Goal: Information Seeking & Learning: Learn about a topic

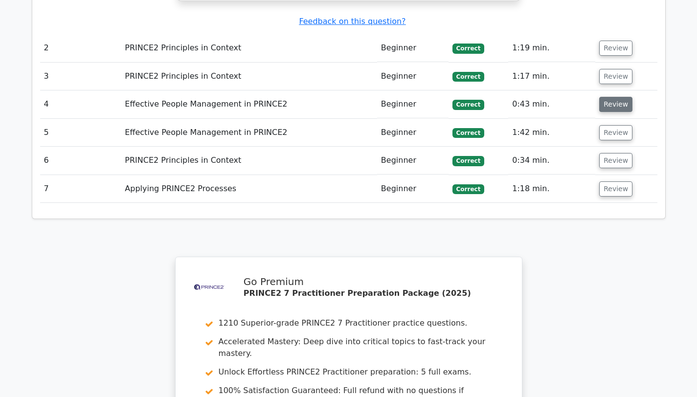
click at [606, 97] on button "Review" at bounding box center [615, 104] width 33 height 15
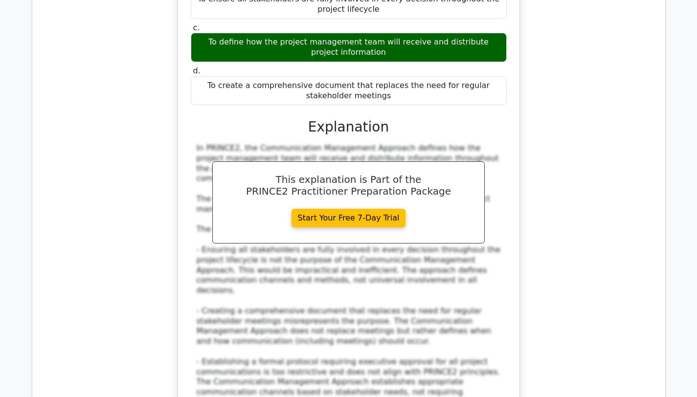
scroll to position [1610, 0]
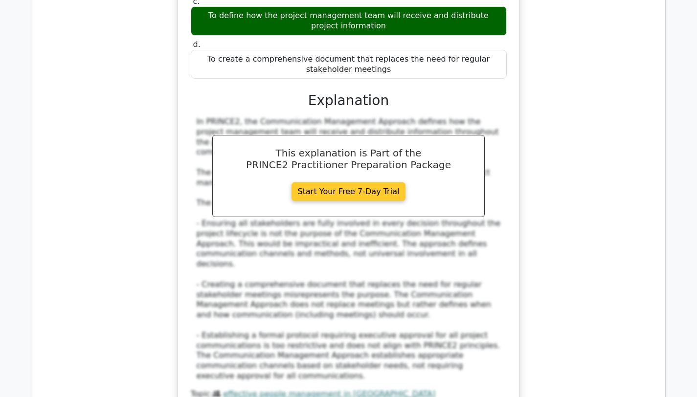
click at [365, 183] on link "Start Your Free 7-Day Trial" at bounding box center [349, 192] width 114 height 19
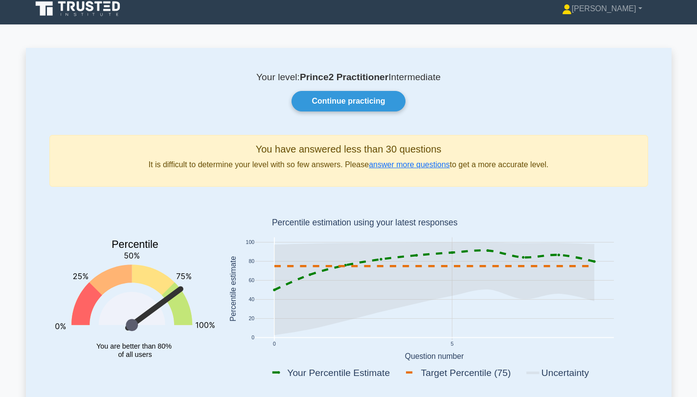
scroll to position [5, 0]
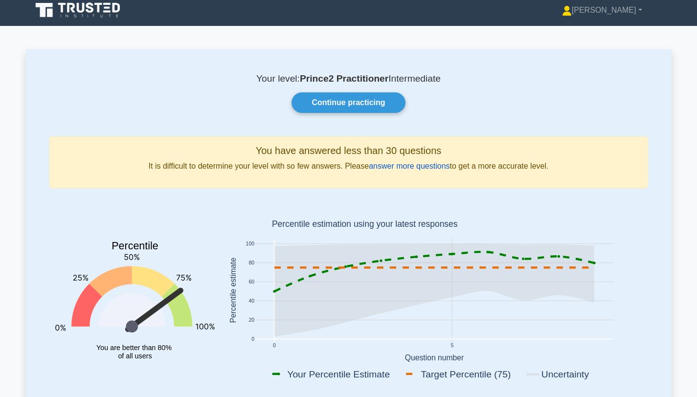
click at [406, 166] on link "answer more questions" at bounding box center [409, 166] width 81 height 8
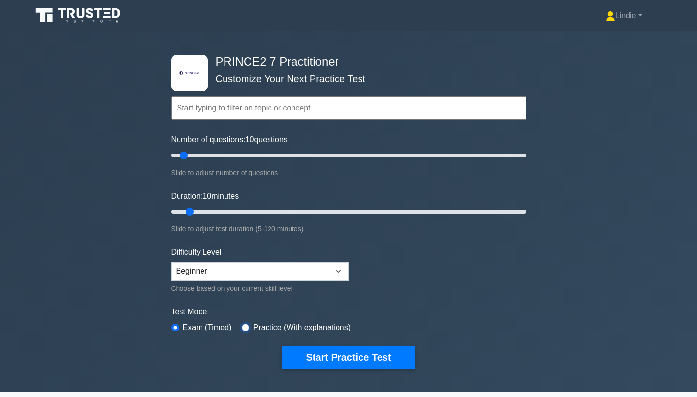
click at [246, 328] on input "radio" at bounding box center [246, 328] width 8 height 8
radio input "true"
click at [256, 111] on input "text" at bounding box center [348, 107] width 355 height 23
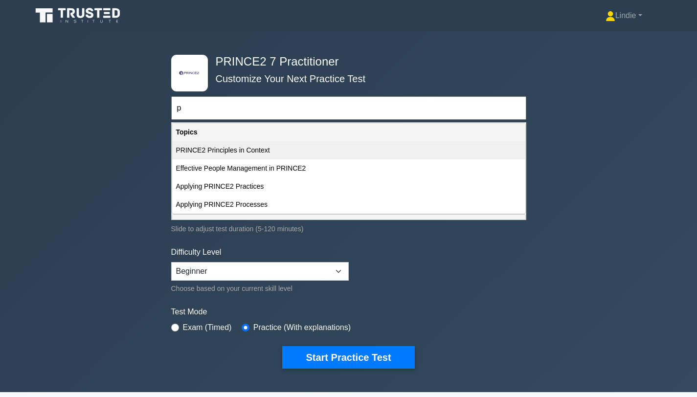
click at [229, 151] on div "PRINCE2 Principles in Context" at bounding box center [348, 150] width 353 height 18
type input "PRINCE2 Principles in Context"
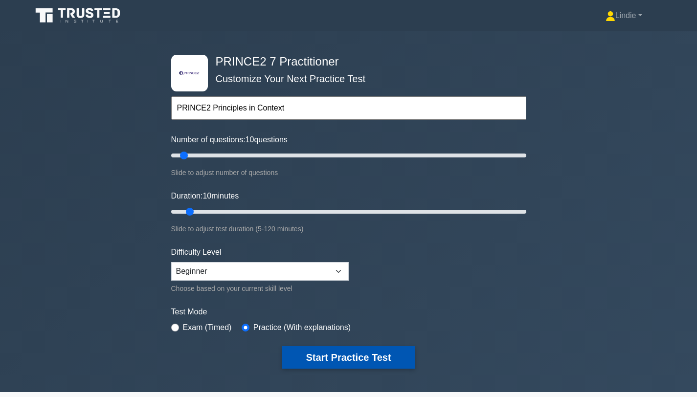
click at [342, 364] on button "Start Practice Test" at bounding box center [348, 357] width 132 height 23
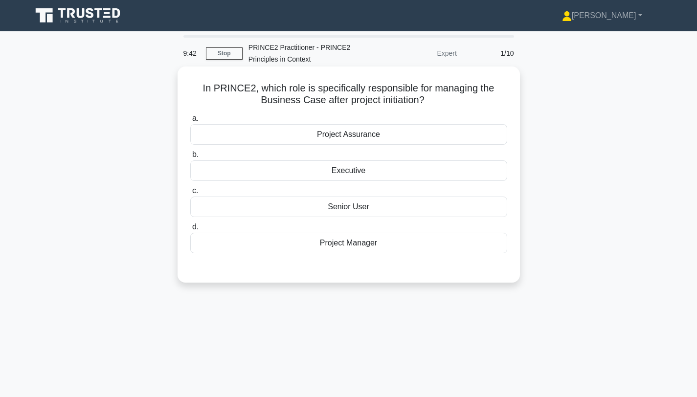
click at [345, 248] on div "Project Manager" at bounding box center [348, 243] width 317 height 21
click at [190, 230] on input "d. Project Manager" at bounding box center [190, 227] width 0 height 6
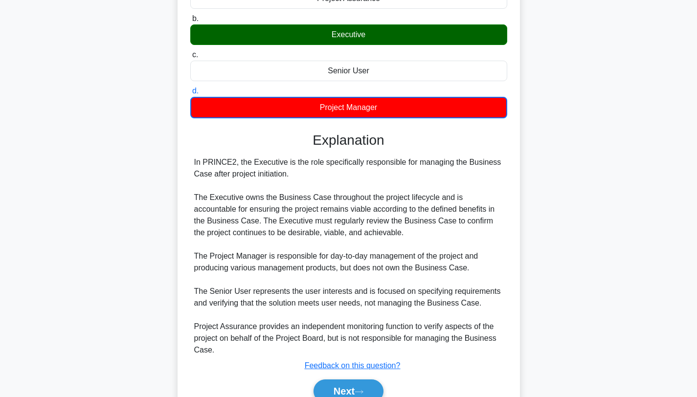
scroll to position [183, 0]
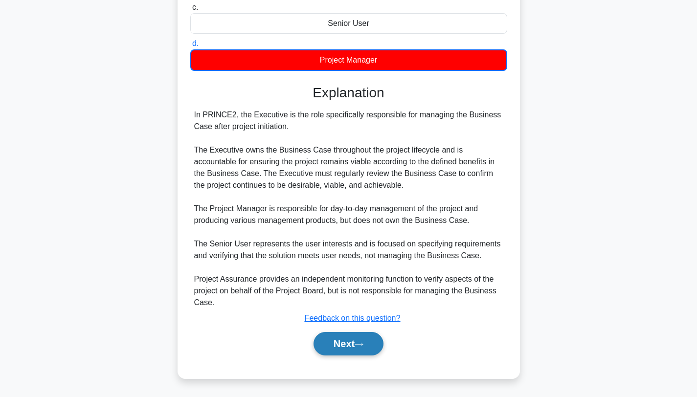
click at [336, 346] on button "Next" at bounding box center [349, 343] width 70 height 23
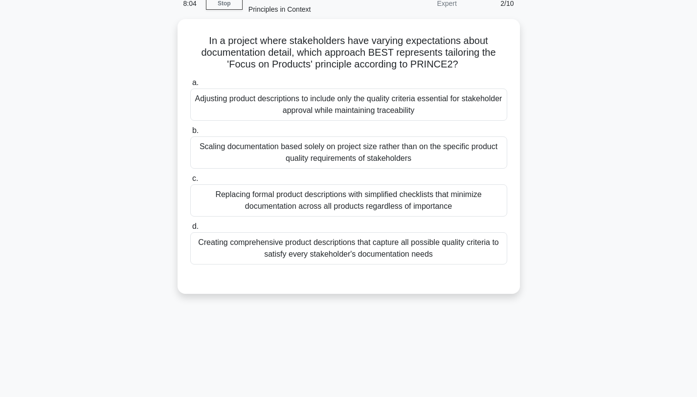
scroll to position [0, 0]
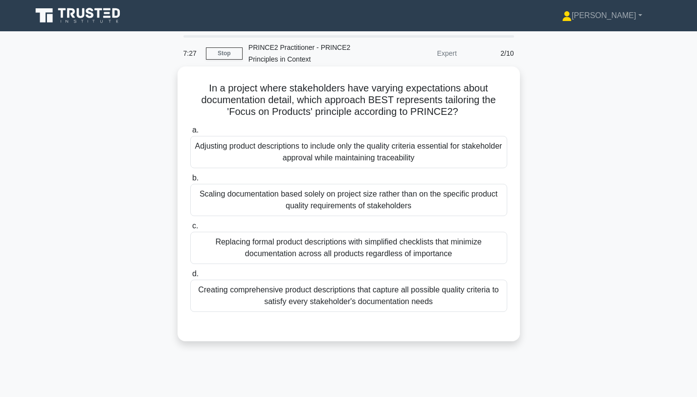
click at [348, 295] on div "Creating comprehensive product descriptions that capture all possible quality c…" at bounding box center [348, 296] width 317 height 32
click at [190, 277] on input "d. Creating comprehensive product descriptions that capture all possible qualit…" at bounding box center [190, 274] width 0 height 6
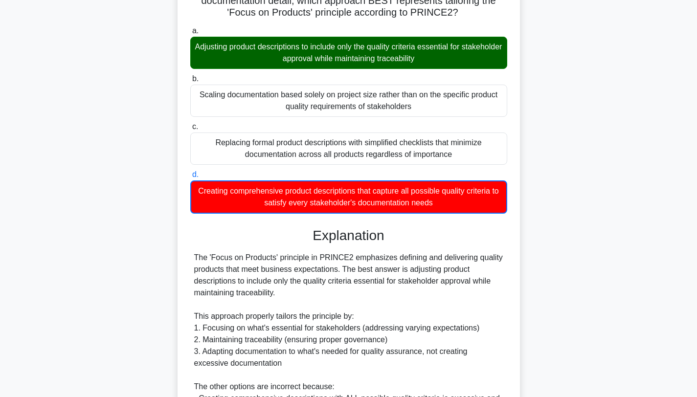
scroll to position [289, 0]
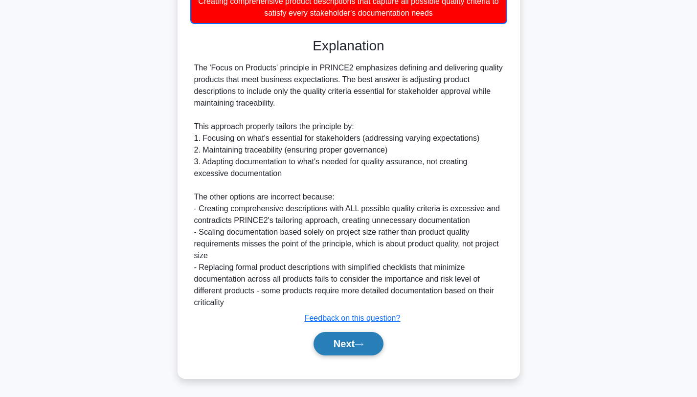
click at [341, 349] on button "Next" at bounding box center [349, 343] width 70 height 23
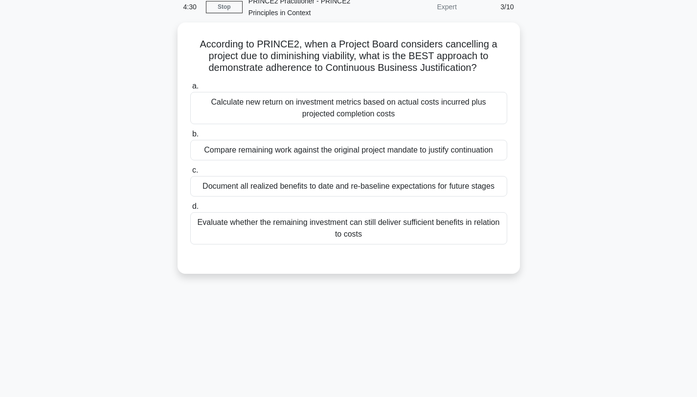
scroll to position [0, 0]
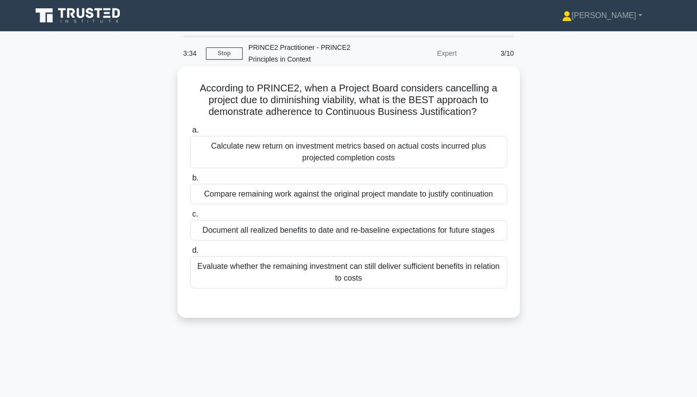
click at [345, 275] on div "Evaluate whether the remaining investment can still deliver sufficient benefits…" at bounding box center [348, 272] width 317 height 32
click at [190, 254] on input "d. Evaluate whether the remaining investment can still deliver sufficient benef…" at bounding box center [190, 251] width 0 height 6
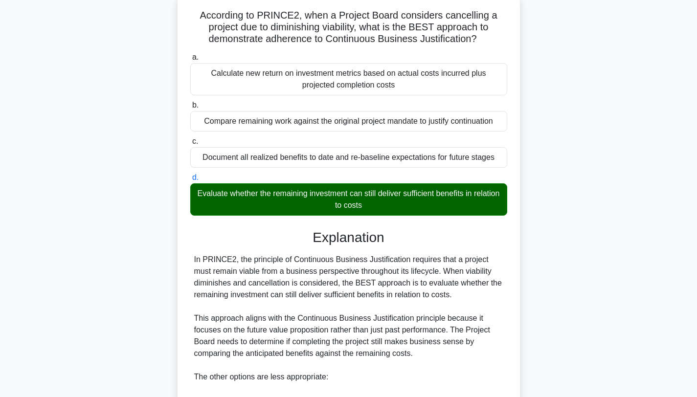
scroll to position [253, 0]
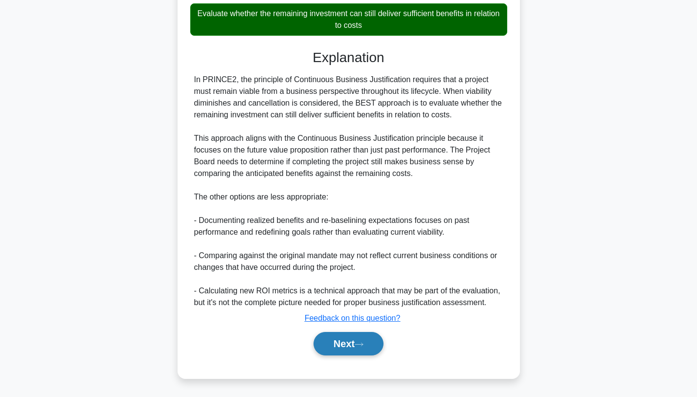
click at [336, 350] on button "Next" at bounding box center [349, 343] width 70 height 23
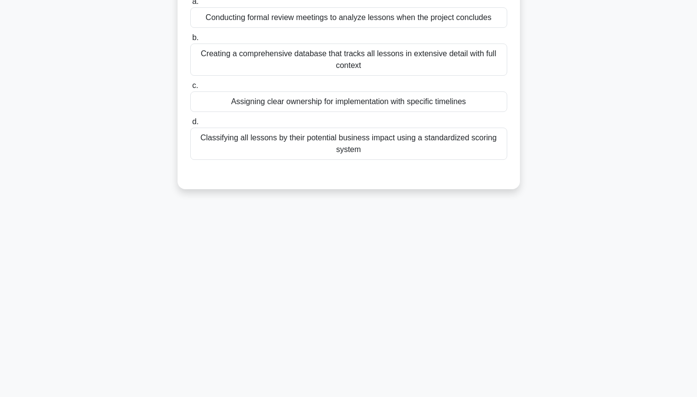
scroll to position [0, 0]
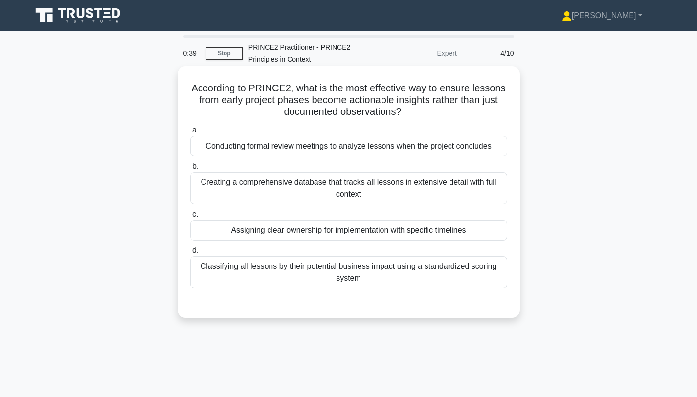
click at [352, 189] on div "Creating a comprehensive database that tracks all lessons in extensive detail w…" at bounding box center [348, 188] width 317 height 32
click at [190, 170] on input "b. Creating a comprehensive database that tracks all lessons in extensive detai…" at bounding box center [190, 166] width 0 height 6
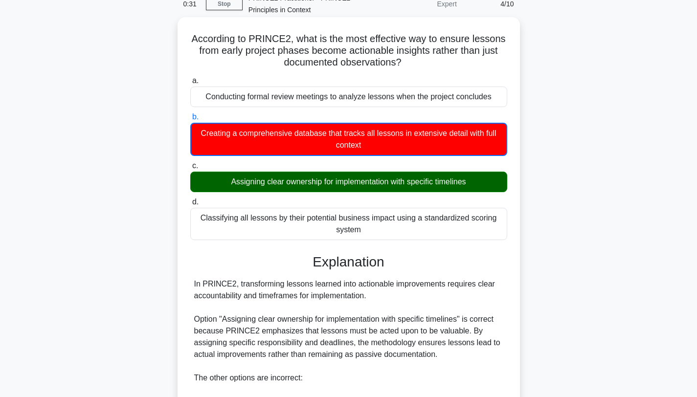
scroll to position [51, 0]
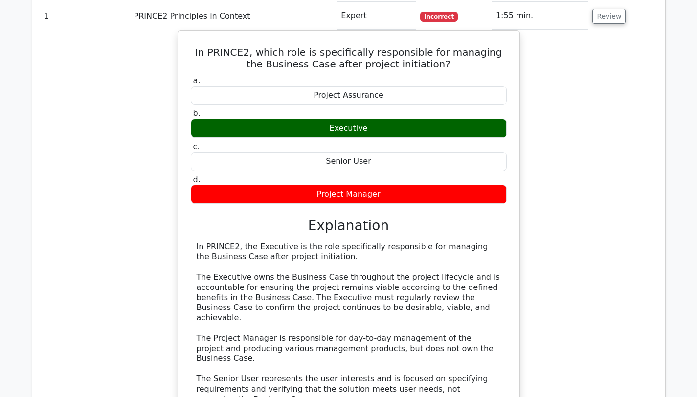
scroll to position [875, 0]
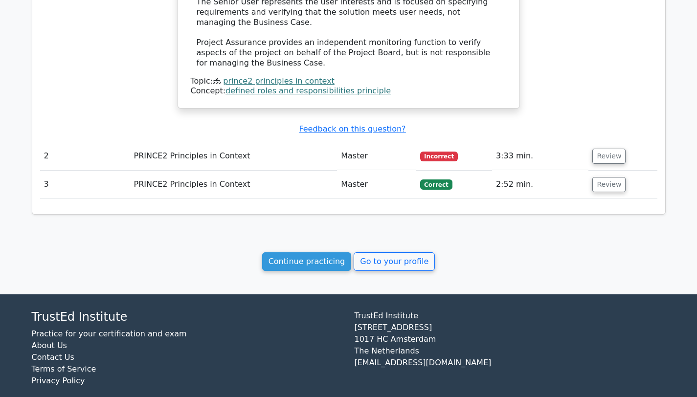
click at [365, 171] on td "Master" at bounding box center [376, 185] width 79 height 28
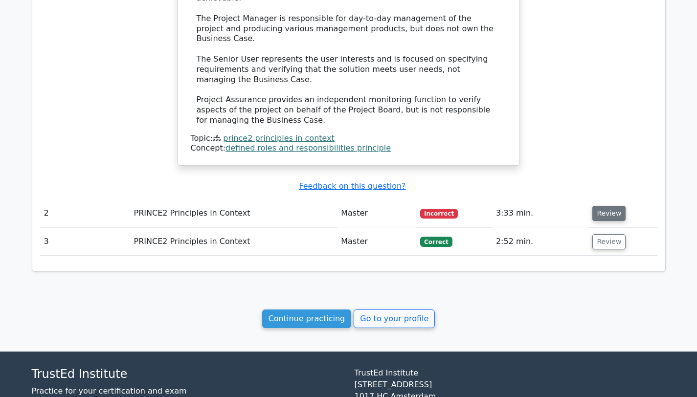
scroll to position [831, 0]
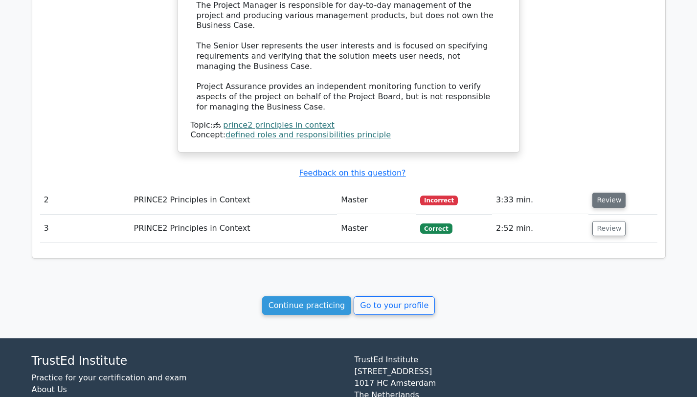
click at [603, 193] on button "Review" at bounding box center [609, 200] width 33 height 15
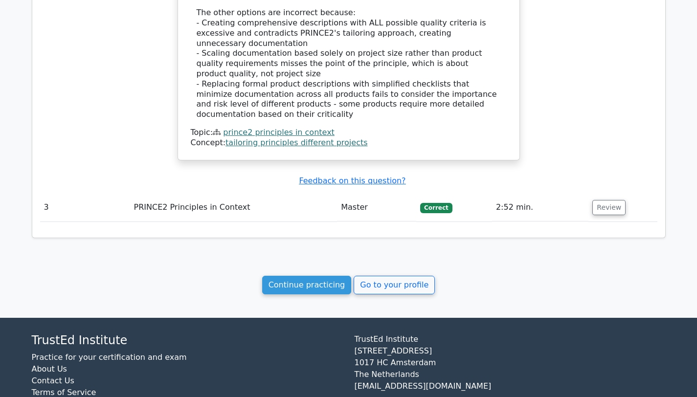
scroll to position [1427, 0]
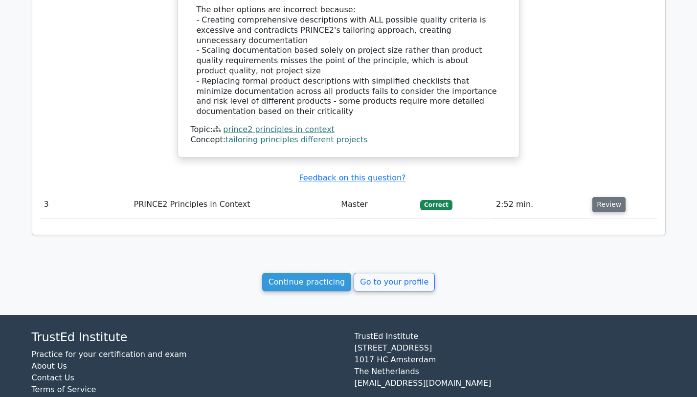
click at [599, 197] on button "Review" at bounding box center [609, 204] width 33 height 15
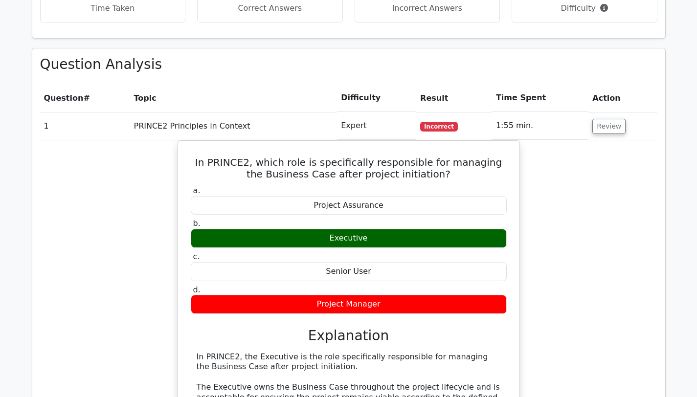
scroll to position [387, 0]
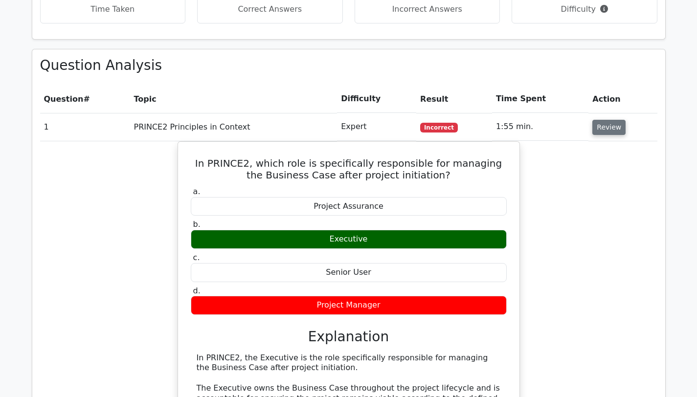
click at [606, 131] on button "Review" at bounding box center [609, 127] width 33 height 15
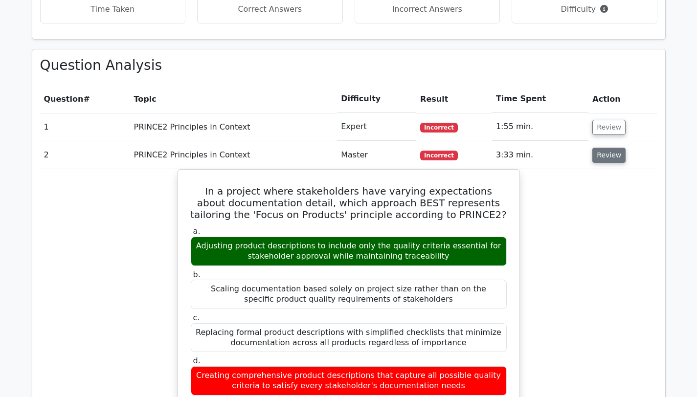
click at [601, 158] on button "Review" at bounding box center [609, 155] width 33 height 15
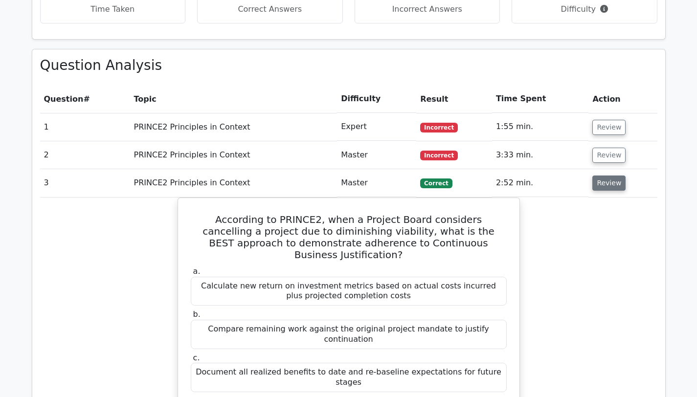
click at [601, 186] on button "Review" at bounding box center [609, 183] width 33 height 15
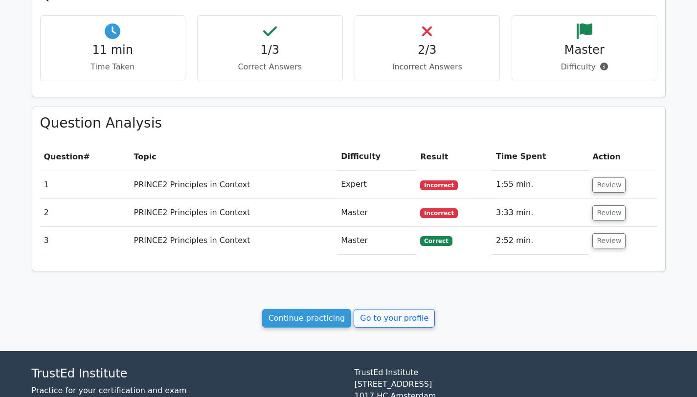
scroll to position [330, 0]
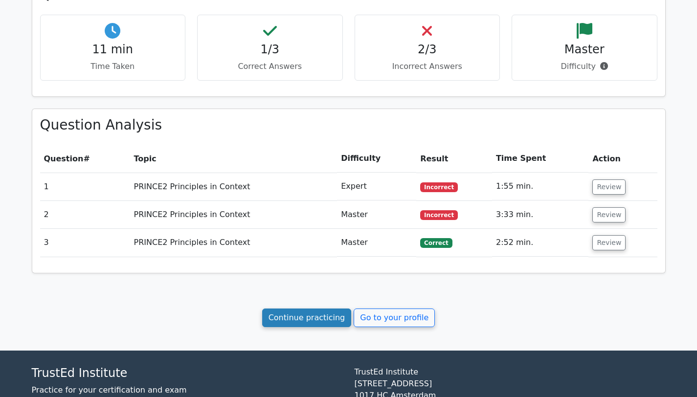
click at [316, 316] on link "Continue practicing" at bounding box center [307, 318] width 90 height 19
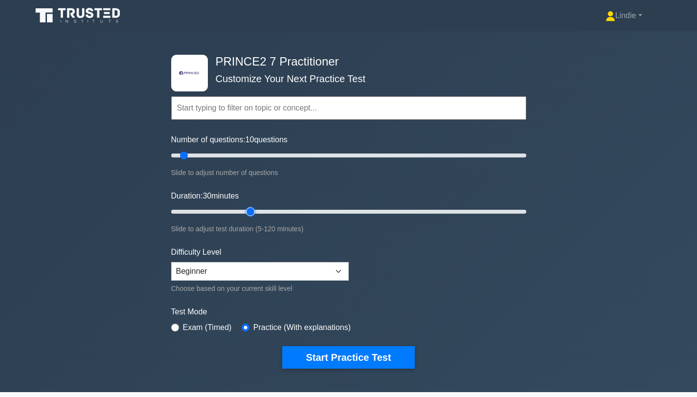
drag, startPoint x: 190, startPoint y: 209, endPoint x: 253, endPoint y: 189, distance: 66.7
type input "30"
click at [253, 206] on input "Duration: 30 minutes" at bounding box center [348, 212] width 355 height 12
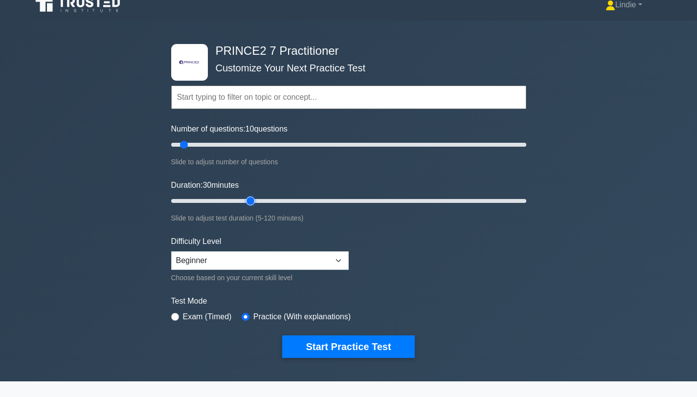
scroll to position [32, 0]
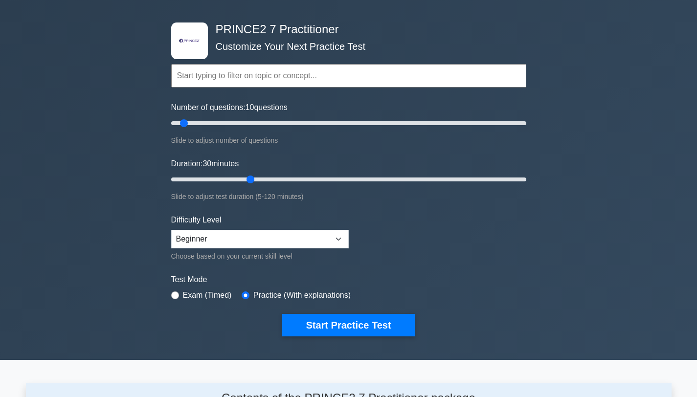
click at [219, 73] on input "text" at bounding box center [348, 75] width 355 height 23
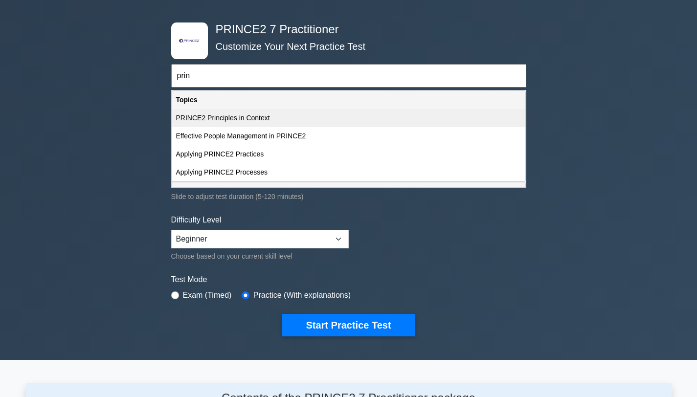
click at [222, 120] on div "PRINCE2 Principles in Context" at bounding box center [348, 118] width 353 height 18
type input "PRINCE2 Principles in Context"
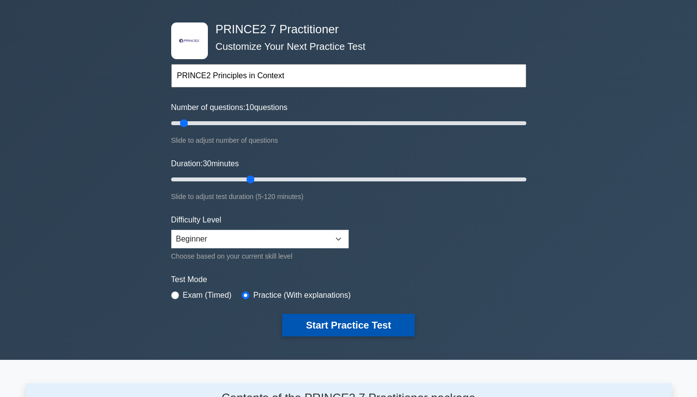
click at [368, 321] on button "Start Practice Test" at bounding box center [348, 325] width 132 height 23
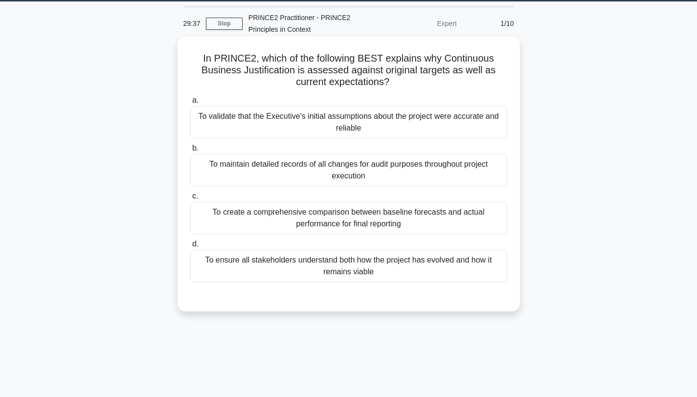
scroll to position [32, 0]
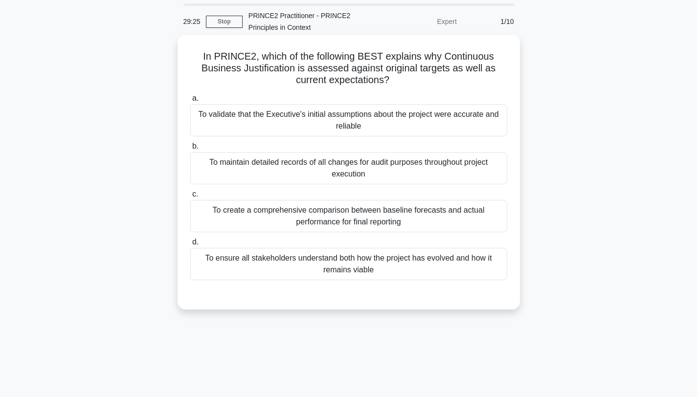
click at [370, 262] on div "To ensure all stakeholders understand both how the project has evolved and how …" at bounding box center [348, 264] width 317 height 32
click at [190, 246] on input "d. To ensure all stakeholders understand both how the project has evolved and h…" at bounding box center [190, 242] width 0 height 6
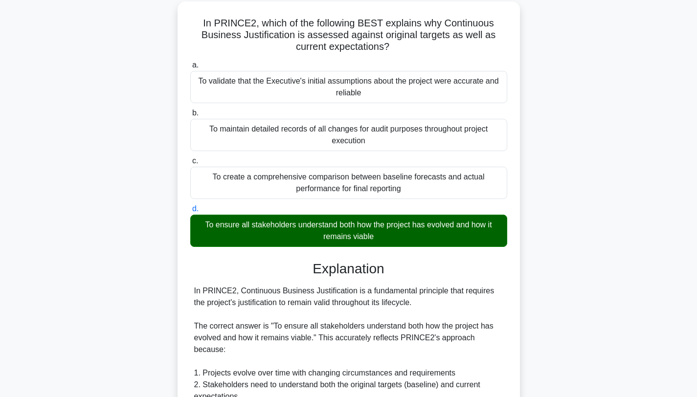
scroll to position [370, 0]
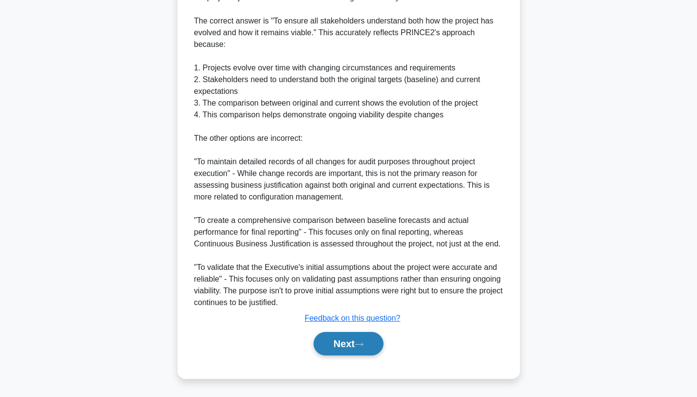
click at [335, 348] on button "Next" at bounding box center [349, 343] width 70 height 23
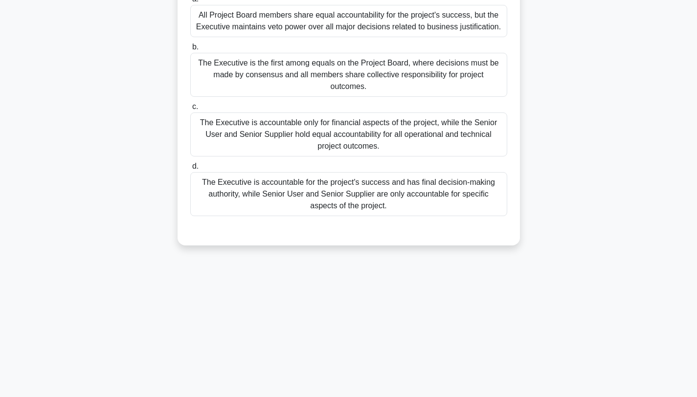
scroll to position [0, 0]
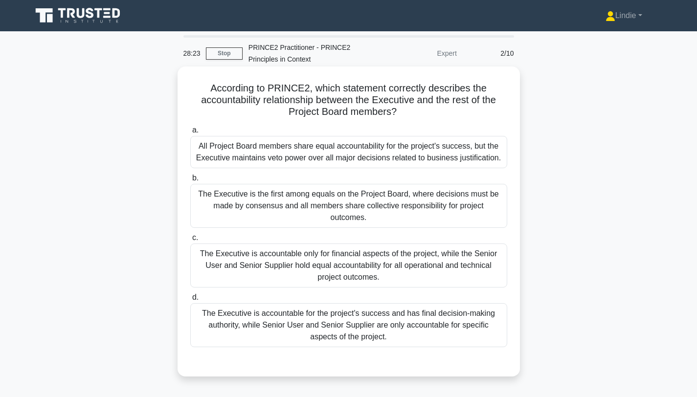
click at [339, 314] on div "The Executive is accountable for the project's success and has final decision-m…" at bounding box center [348, 325] width 317 height 44
click at [190, 301] on input "d. The Executive is accountable for the project's success and has final decisio…" at bounding box center [190, 298] width 0 height 6
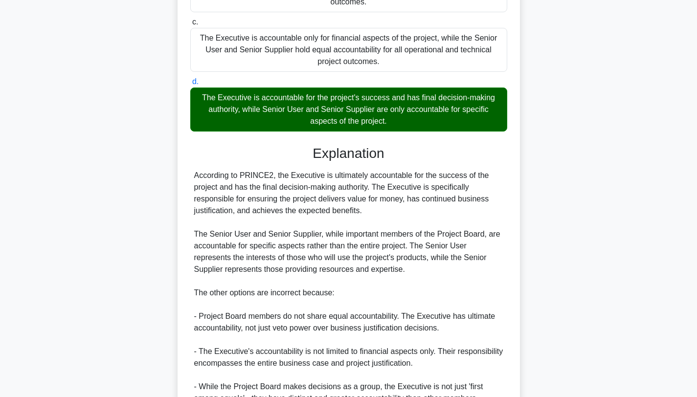
scroll to position [312, 0]
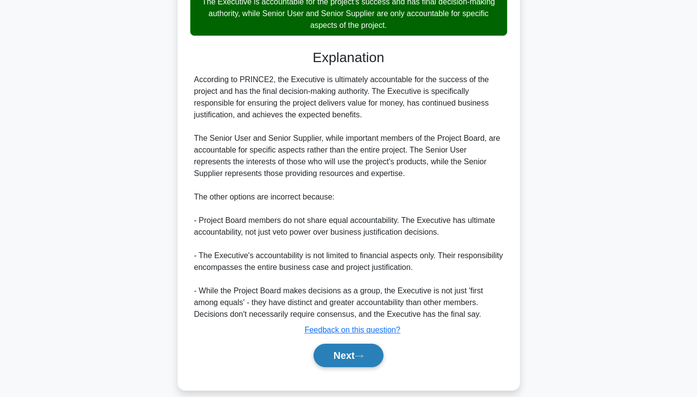
click at [338, 347] on button "Next" at bounding box center [349, 355] width 70 height 23
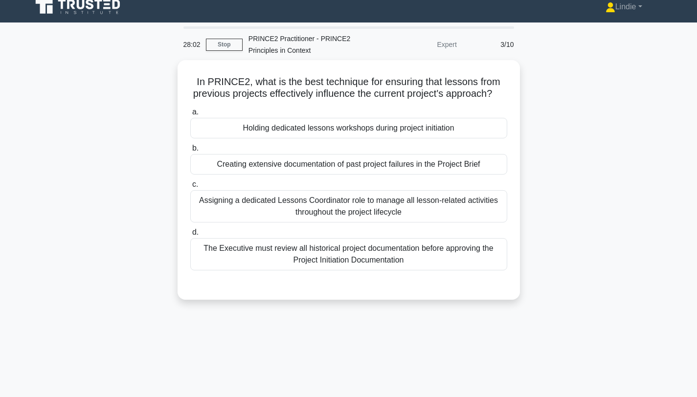
scroll to position [10, 0]
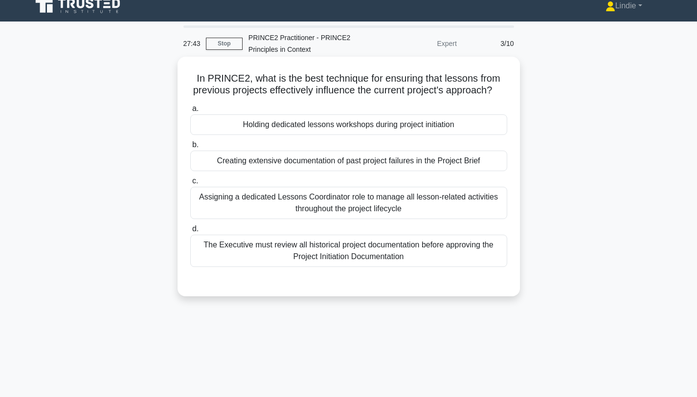
click at [417, 209] on div "Assigning a dedicated Lessons Coordinator role to manage all lesson-related act…" at bounding box center [348, 203] width 317 height 32
click at [190, 184] on input "c. Assigning a dedicated Lessons Coordinator role to manage all lesson-related …" at bounding box center [190, 181] width 0 height 6
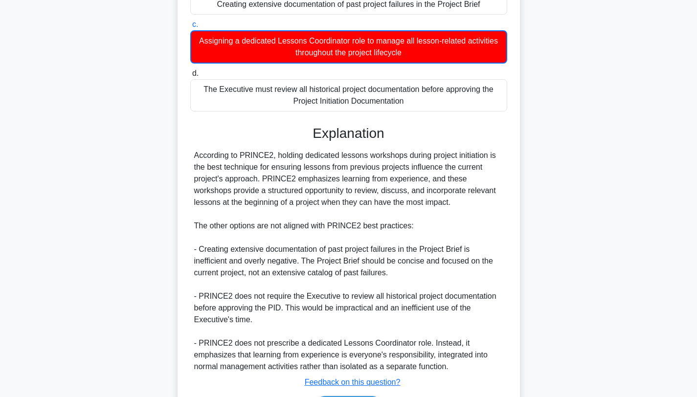
scroll to position [230, 0]
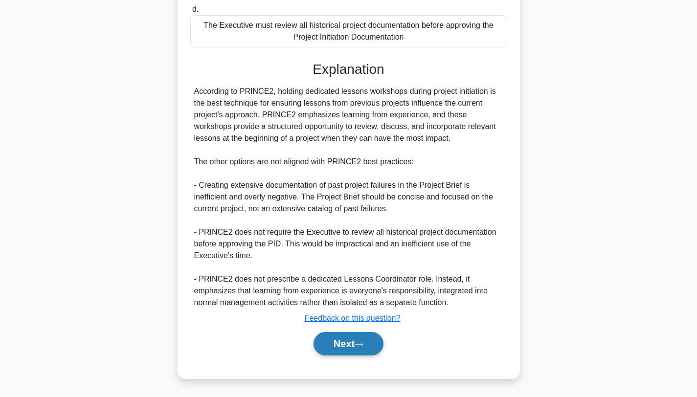
click at [336, 350] on button "Next" at bounding box center [349, 343] width 70 height 23
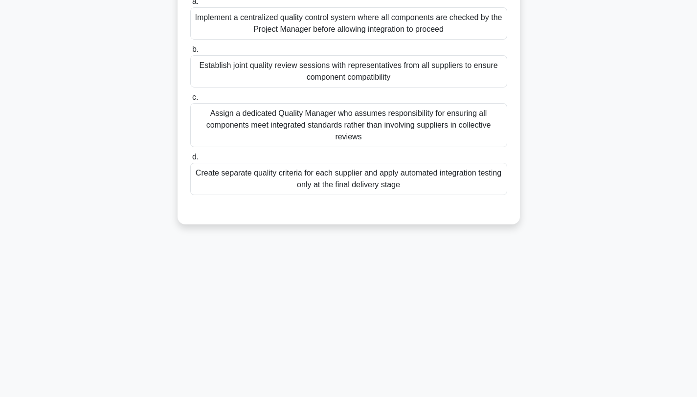
scroll to position [0, 0]
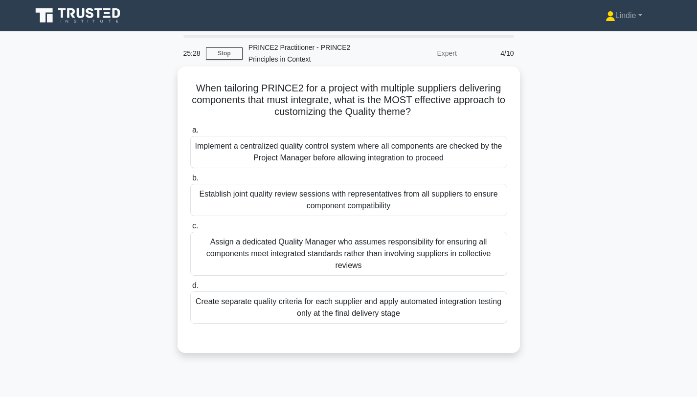
click at [391, 199] on div "Establish joint quality review sessions with representatives from all suppliers…" at bounding box center [348, 200] width 317 height 32
click at [190, 182] on input "b. Establish joint quality review sessions with representatives from all suppli…" at bounding box center [190, 178] width 0 height 6
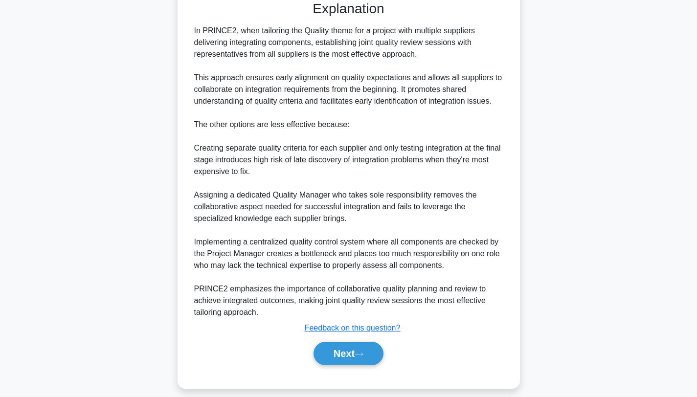
scroll to position [347, 0]
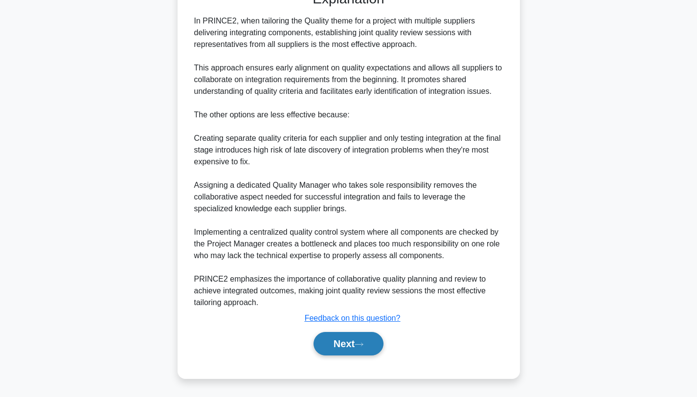
click at [339, 348] on button "Next" at bounding box center [349, 343] width 70 height 23
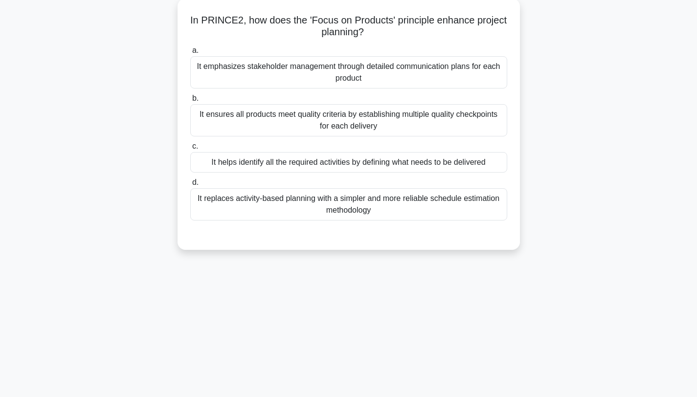
scroll to position [0, 0]
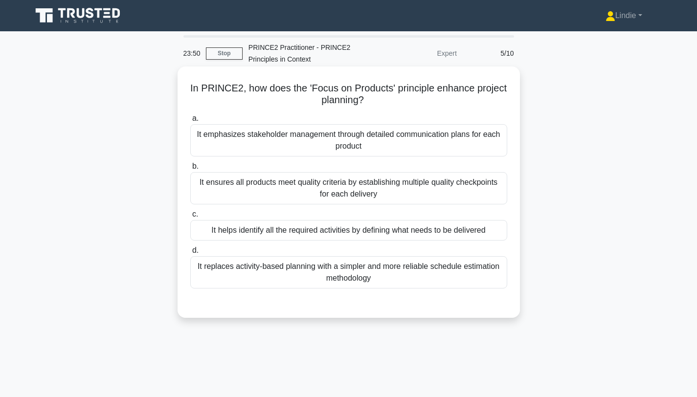
click at [353, 233] on div "It helps identify all the required activities by defining what needs to be deli…" at bounding box center [348, 230] width 317 height 21
click at [190, 218] on input "c. It helps identify all the required activities by defining what needs to be d…" at bounding box center [190, 214] width 0 height 6
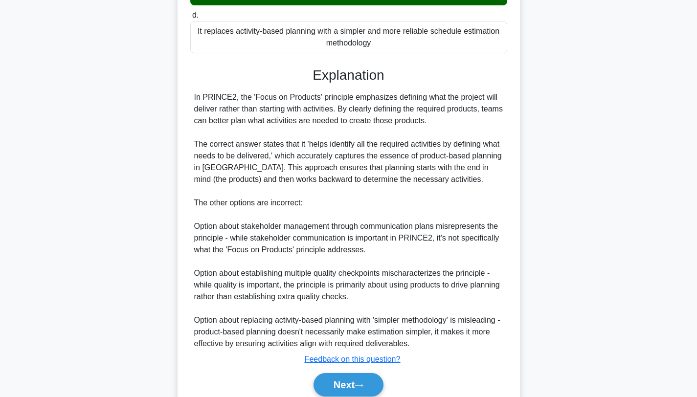
scroll to position [276, 0]
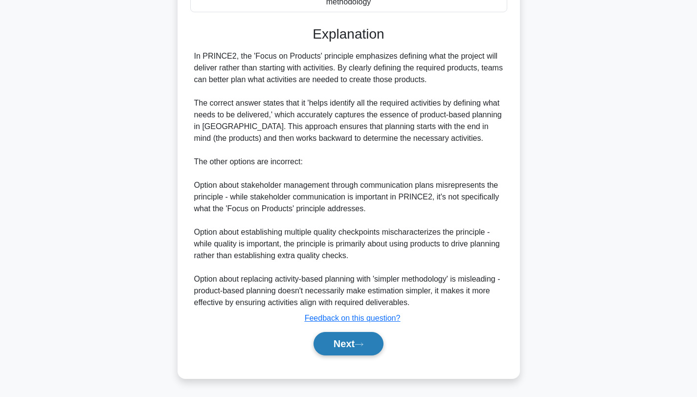
click at [340, 348] on button "Next" at bounding box center [349, 343] width 70 height 23
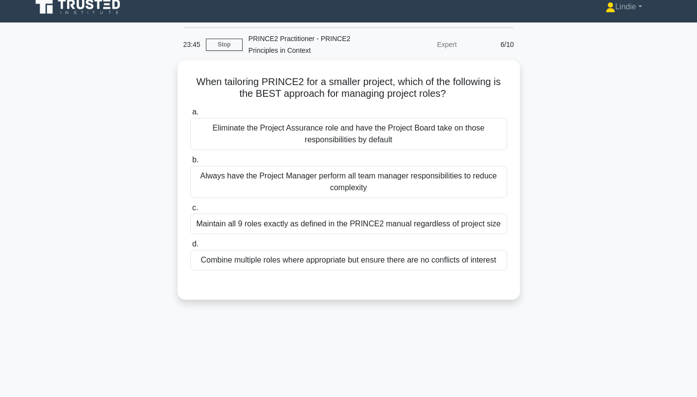
scroll to position [0, 0]
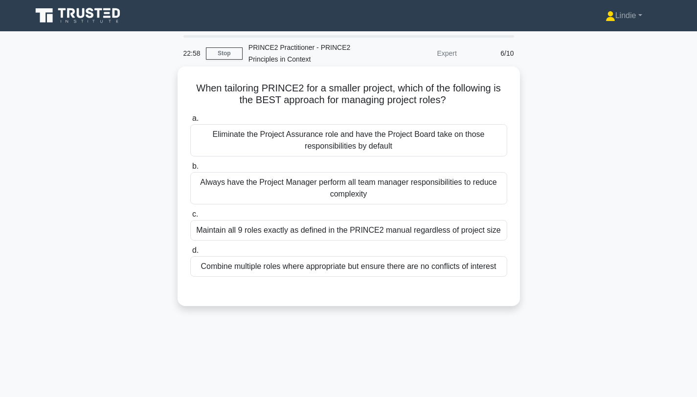
click at [336, 267] on div "Combine multiple roles where appropriate but ensure there are no conflicts of i…" at bounding box center [348, 266] width 317 height 21
click at [190, 254] on input "d. Combine multiple roles where appropriate but ensure there are no conflicts o…" at bounding box center [190, 251] width 0 height 6
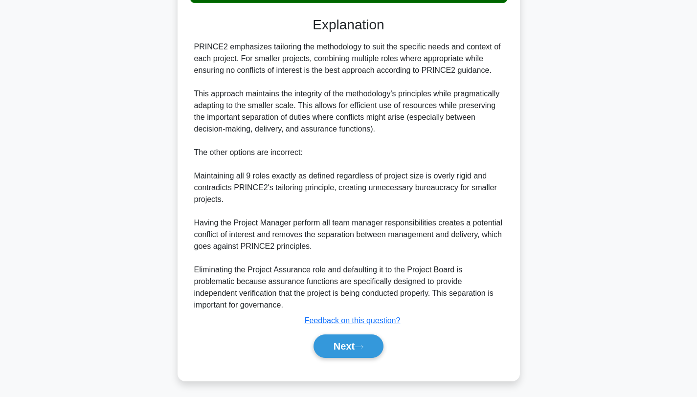
scroll to position [276, 0]
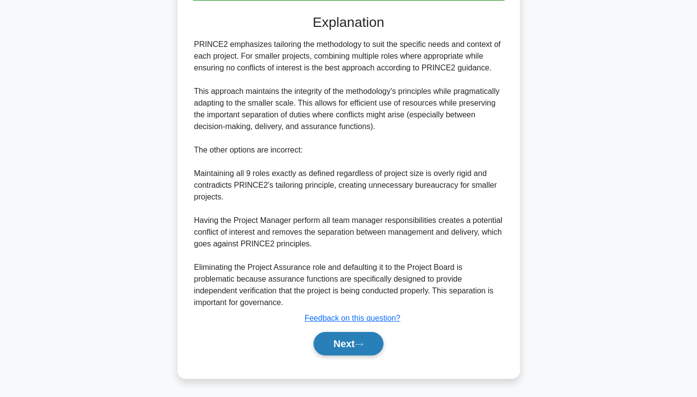
click at [332, 353] on button "Next" at bounding box center [349, 343] width 70 height 23
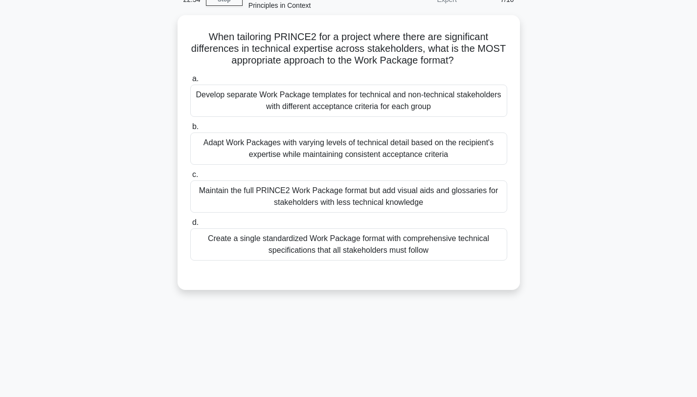
scroll to position [0, 0]
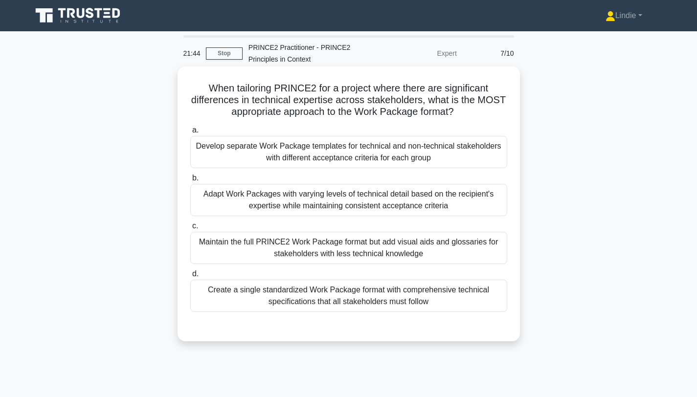
click at [360, 198] on div "Adapt Work Packages with varying levels of technical detail based on the recipi…" at bounding box center [348, 200] width 317 height 32
click at [190, 182] on input "b. Adapt Work Packages with varying levels of technical detail based on the rec…" at bounding box center [190, 178] width 0 height 6
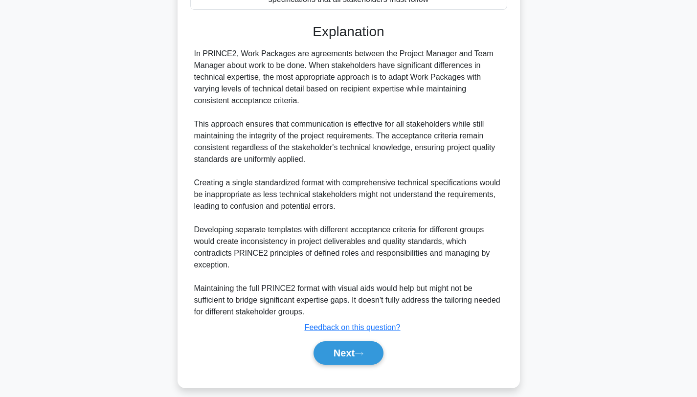
scroll to position [312, 0]
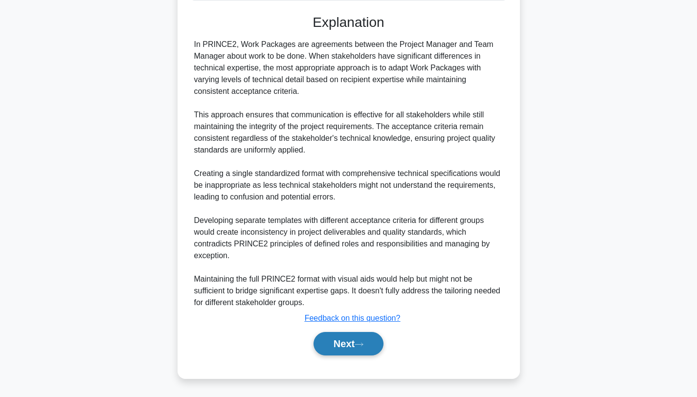
click at [343, 348] on button "Next" at bounding box center [349, 343] width 70 height 23
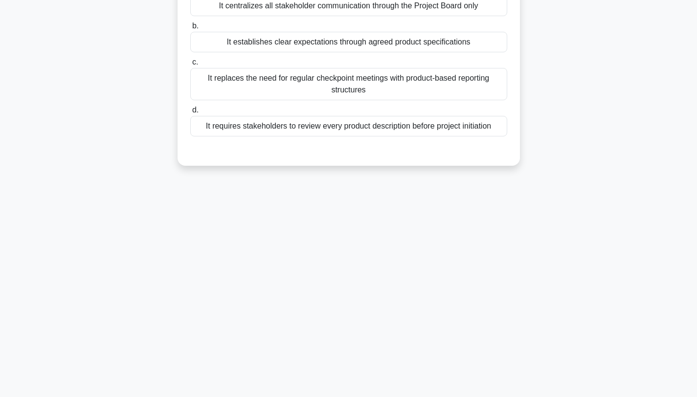
scroll to position [0, 0]
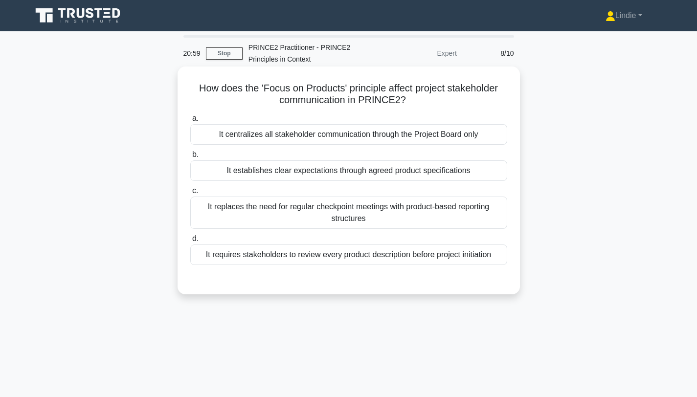
click at [369, 173] on div "It establishes clear expectations through agreed product specifications" at bounding box center [348, 170] width 317 height 21
click at [190, 158] on input "b. It establishes clear expectations through agreed product specifications" at bounding box center [190, 155] width 0 height 6
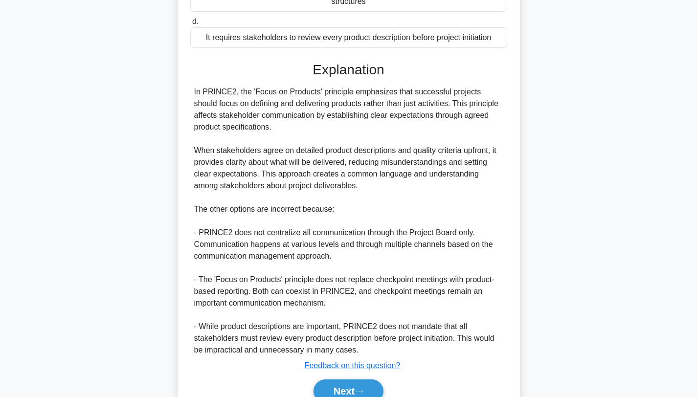
scroll to position [265, 0]
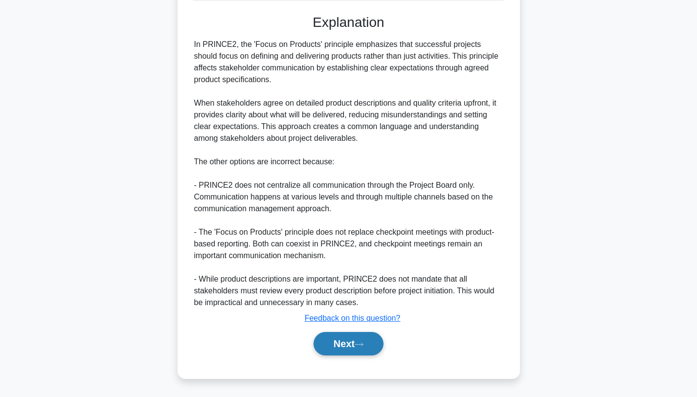
click at [346, 346] on button "Next" at bounding box center [349, 343] width 70 height 23
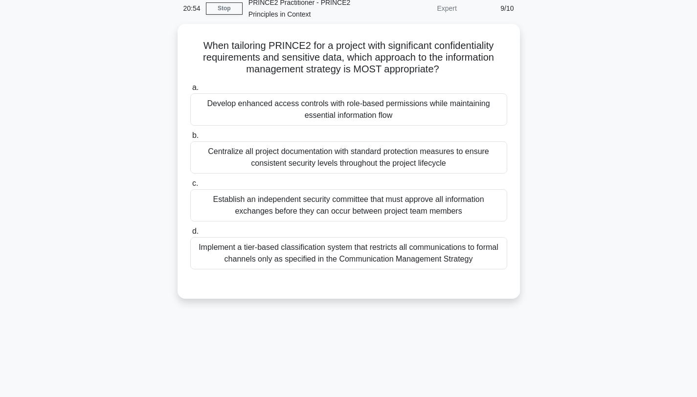
scroll to position [0, 0]
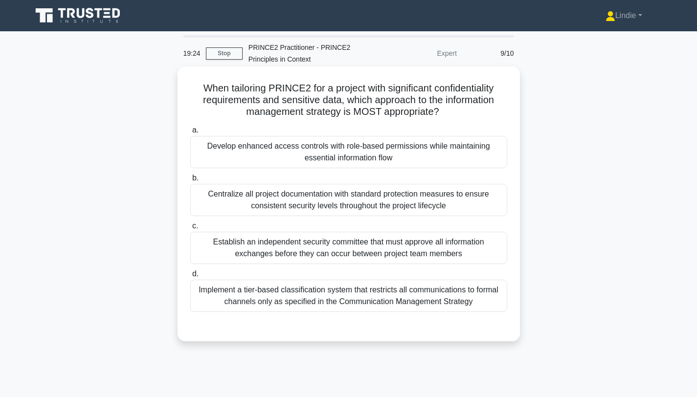
click at [430, 157] on div "Develop enhanced access controls with role-based permissions while maintaining …" at bounding box center [348, 152] width 317 height 32
click at [190, 134] on input "a. Develop enhanced access controls with role-based permissions while maintaini…" at bounding box center [190, 130] width 0 height 6
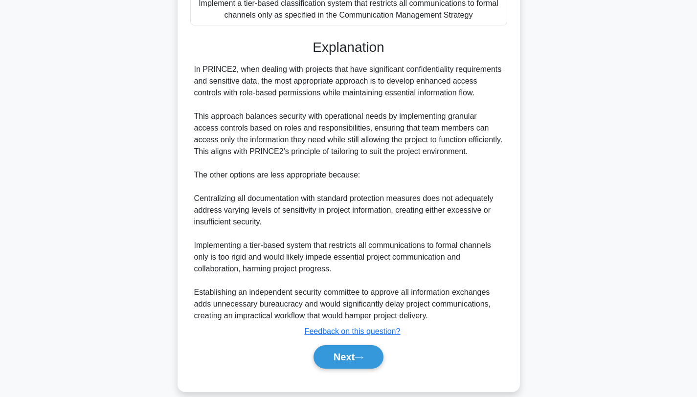
scroll to position [287, 0]
click at [353, 362] on button "Next" at bounding box center [349, 356] width 70 height 23
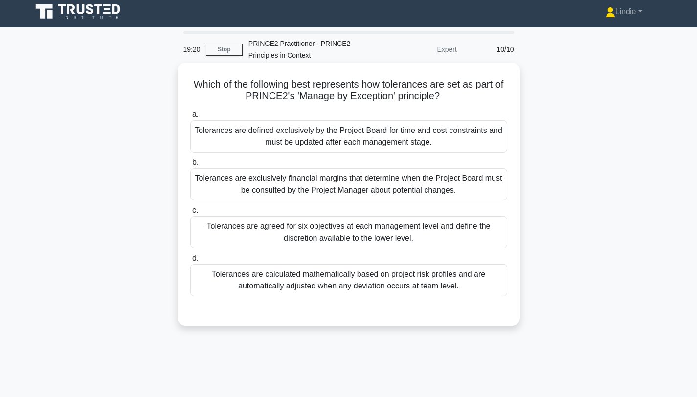
scroll to position [0, 0]
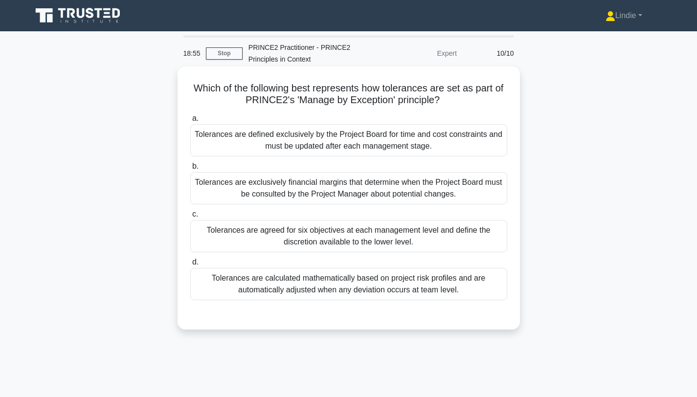
click at [461, 143] on div "Tolerances are defined exclusively by the Project Board for time and cost const…" at bounding box center [348, 140] width 317 height 32
click at [190, 122] on input "a. Tolerances are defined exclusively by the Project Board for time and cost co…" at bounding box center [190, 118] width 0 height 6
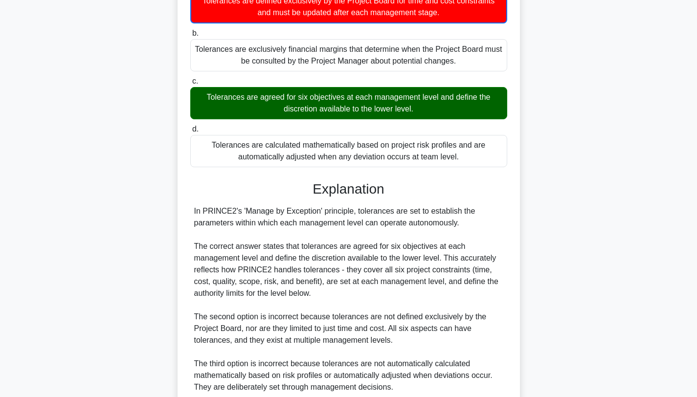
scroll to position [254, 0]
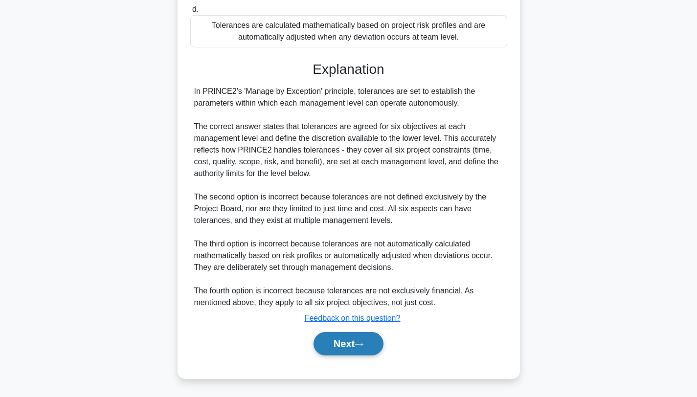
click at [366, 338] on button "Next" at bounding box center [349, 343] width 70 height 23
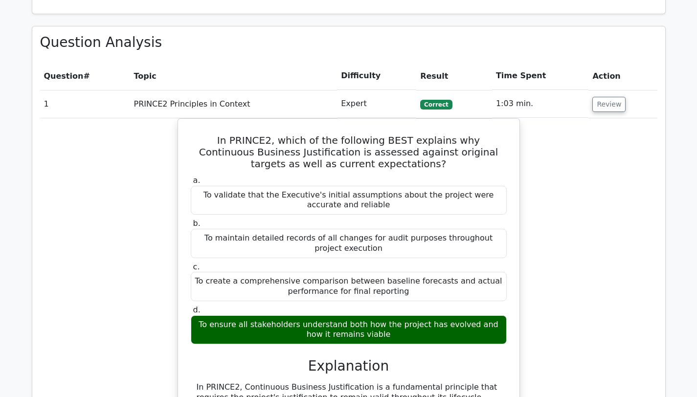
scroll to position [413, 0]
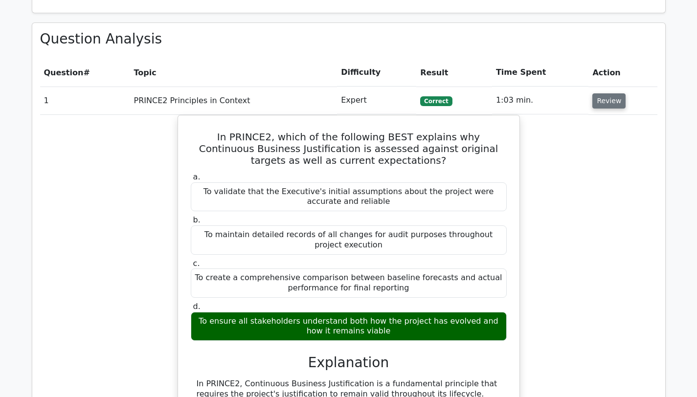
click at [607, 106] on button "Review" at bounding box center [609, 100] width 33 height 15
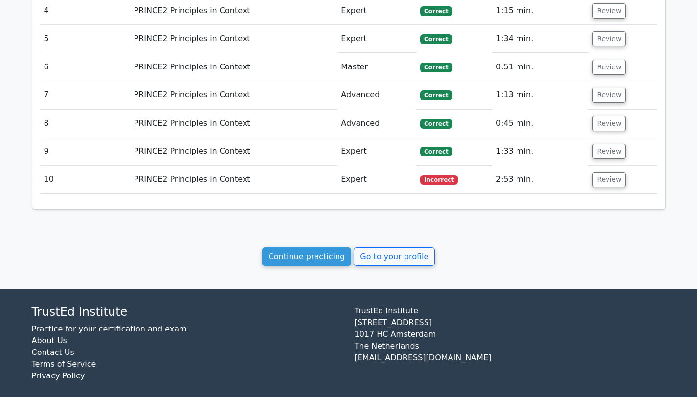
scroll to position [596, 0]
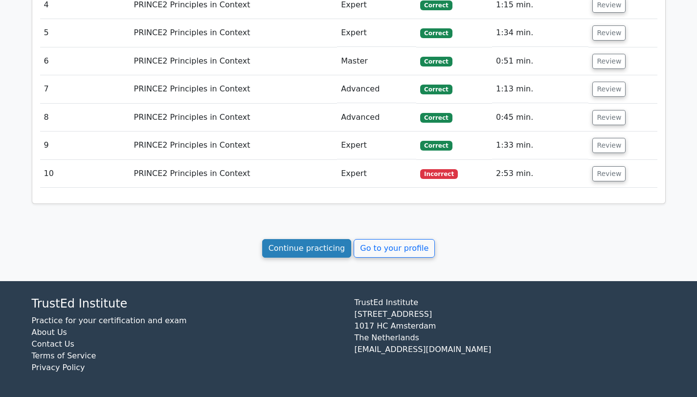
click at [305, 255] on link "Continue practicing" at bounding box center [307, 248] width 90 height 19
